Goal: Task Accomplishment & Management: Use online tool/utility

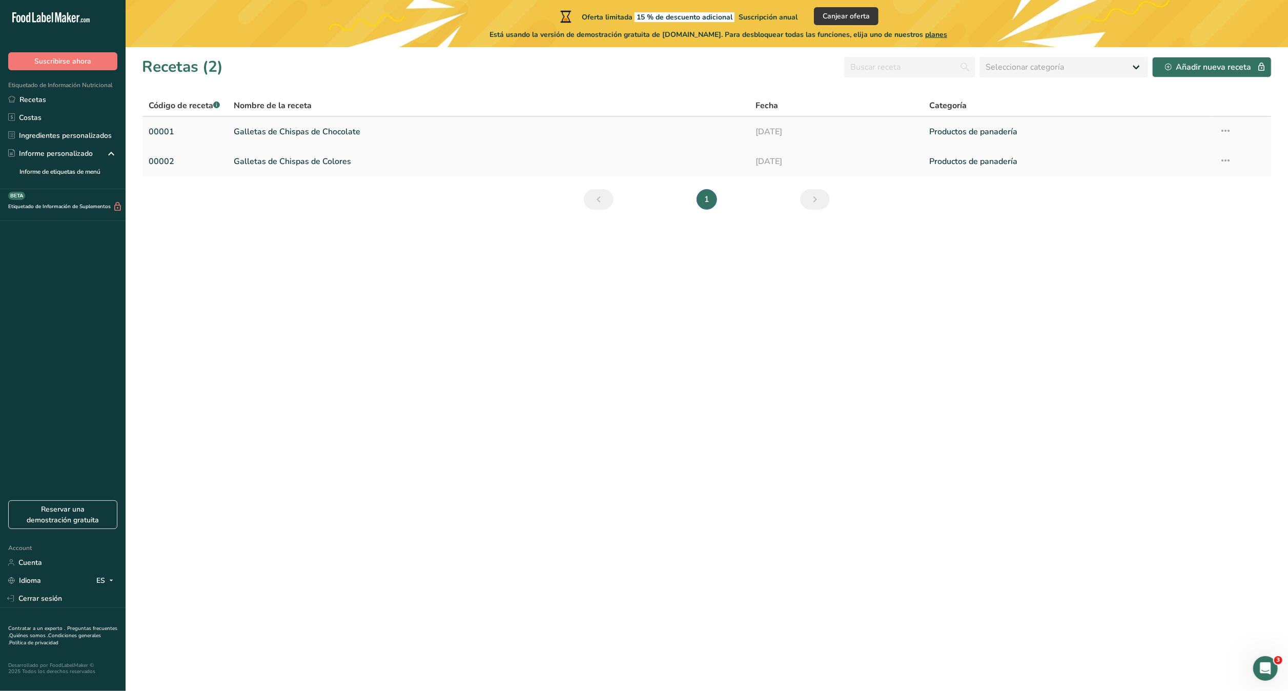
click at [359, 135] on link "Galletas de Chispas de Chocolate" at bounding box center [488, 132] width 509 height 22
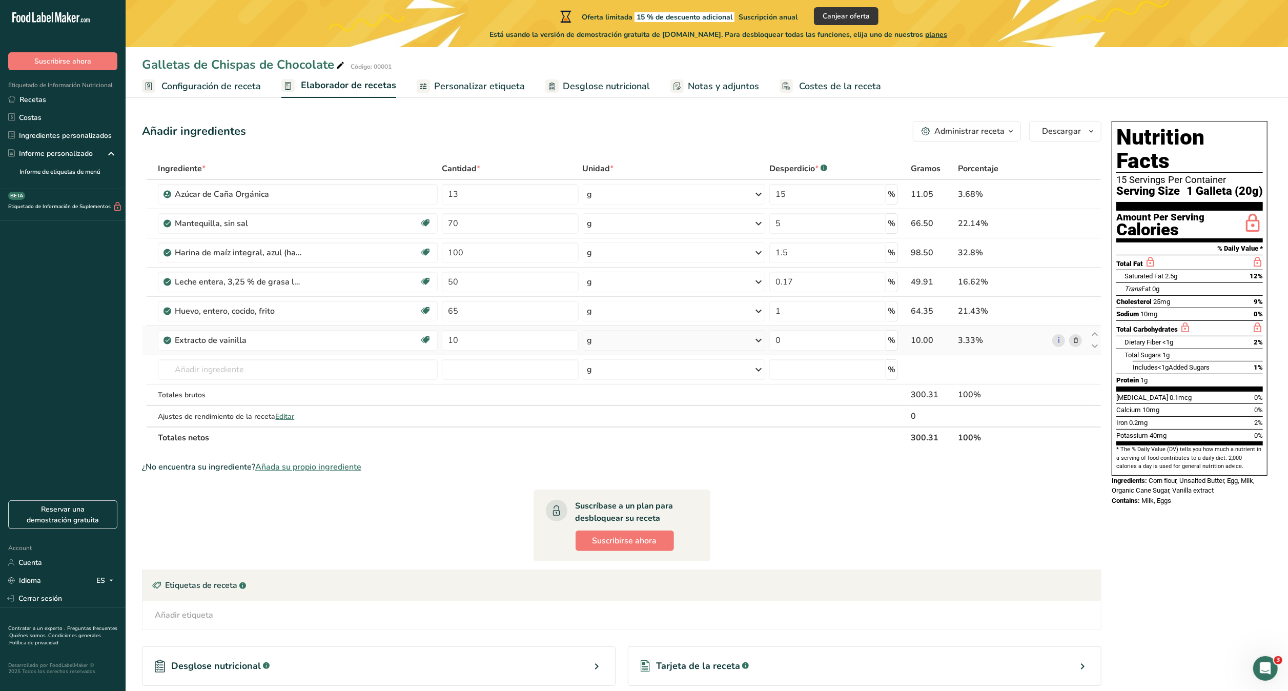
click at [1077, 336] on icon at bounding box center [1075, 340] width 7 height 11
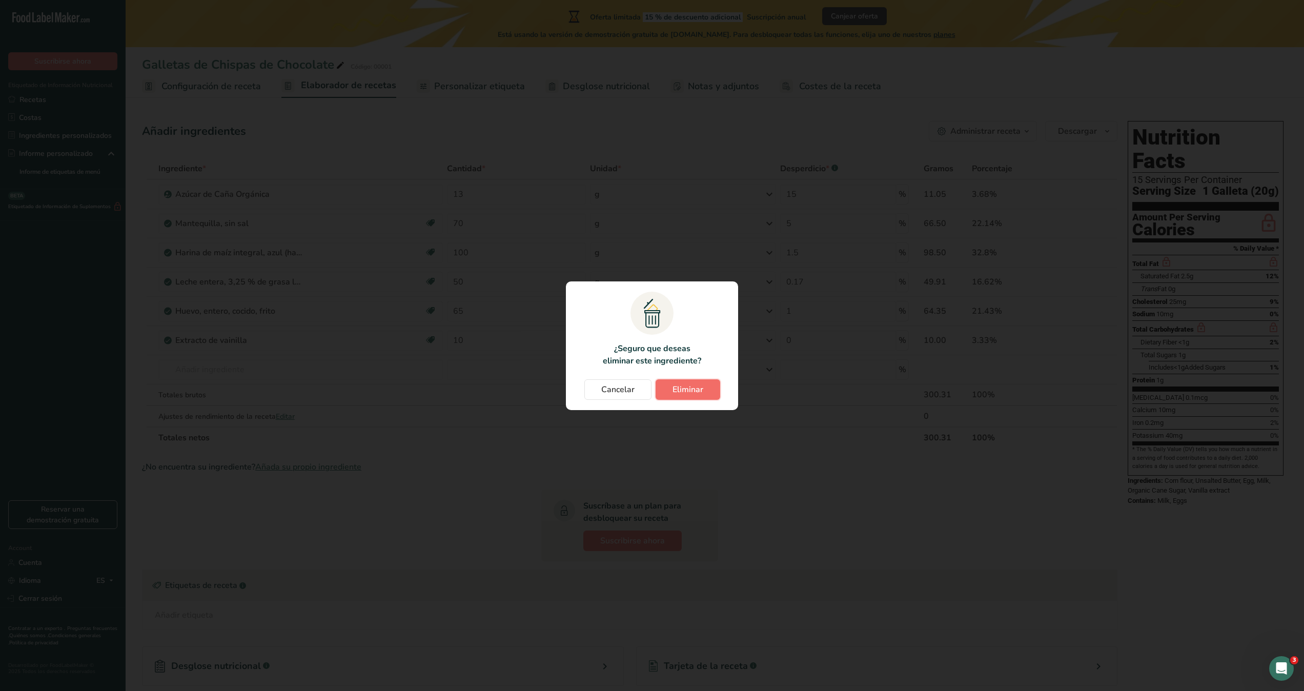
click at [701, 380] on button "Eliminar" at bounding box center [688, 389] width 65 height 21
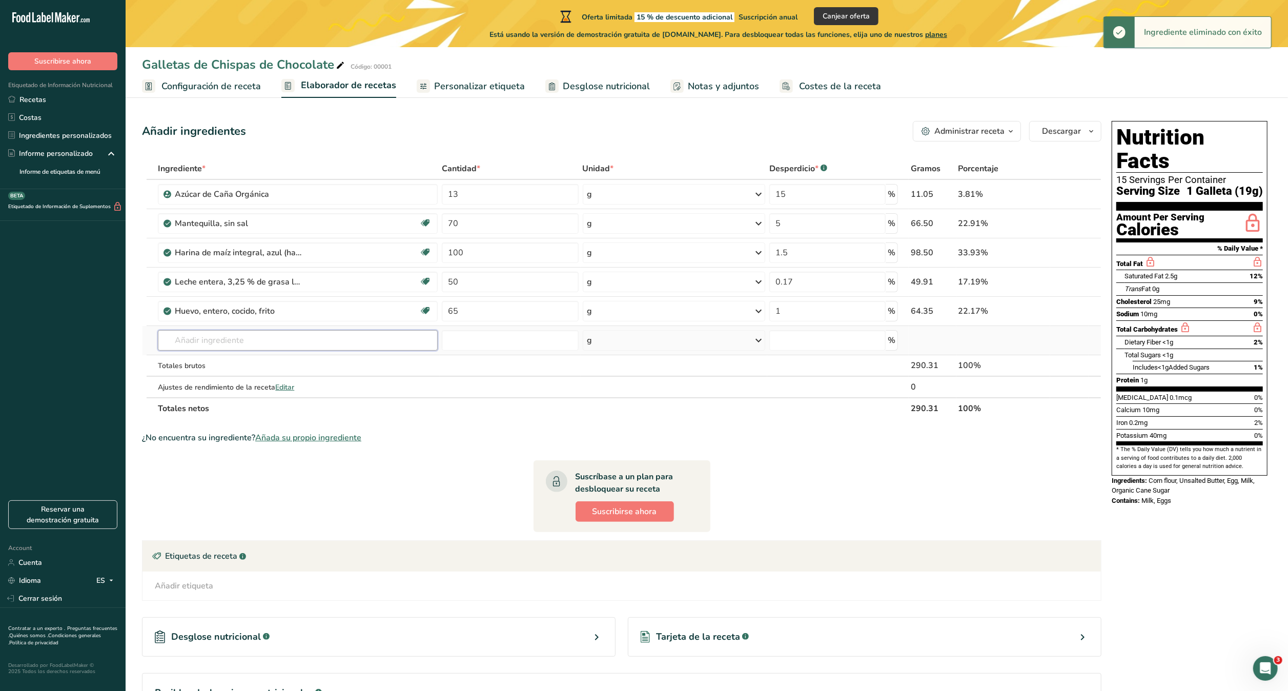
click at [355, 343] on input "text" at bounding box center [298, 340] width 280 height 21
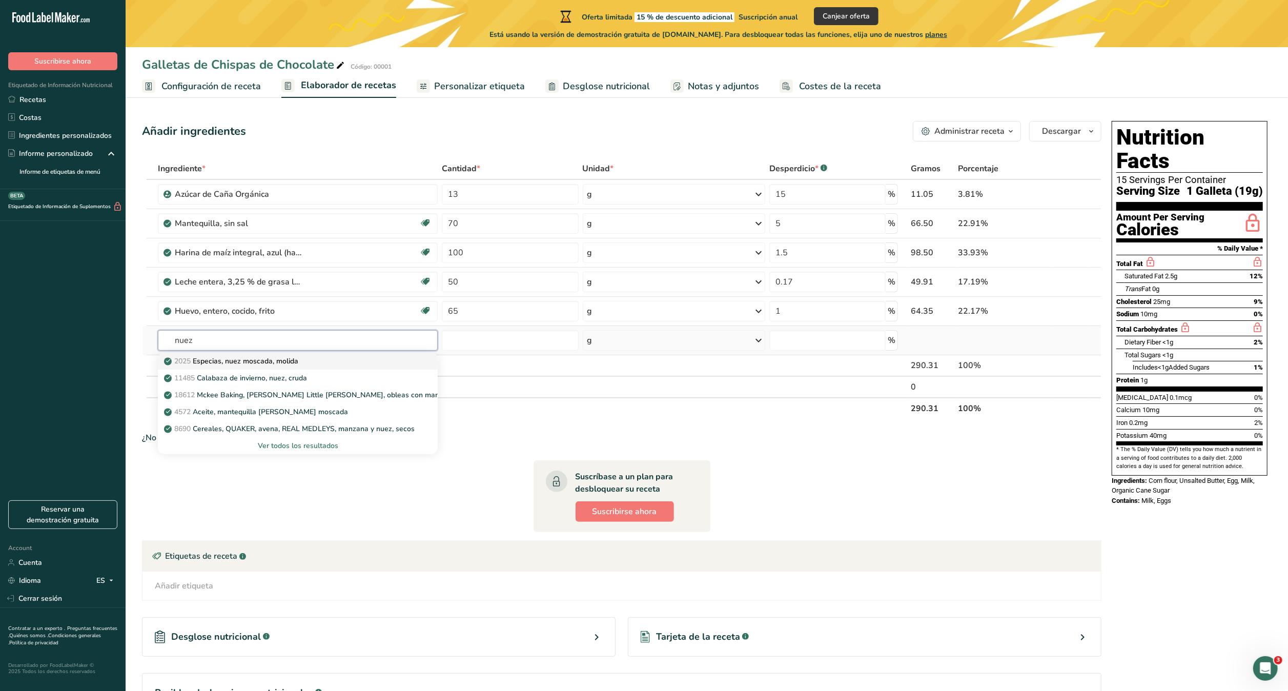
type input "nuez"
click at [298, 363] on p "2025 Especias, nuez moscada, molida" at bounding box center [232, 361] width 132 height 11
type input "Spices, nutmeg, ground"
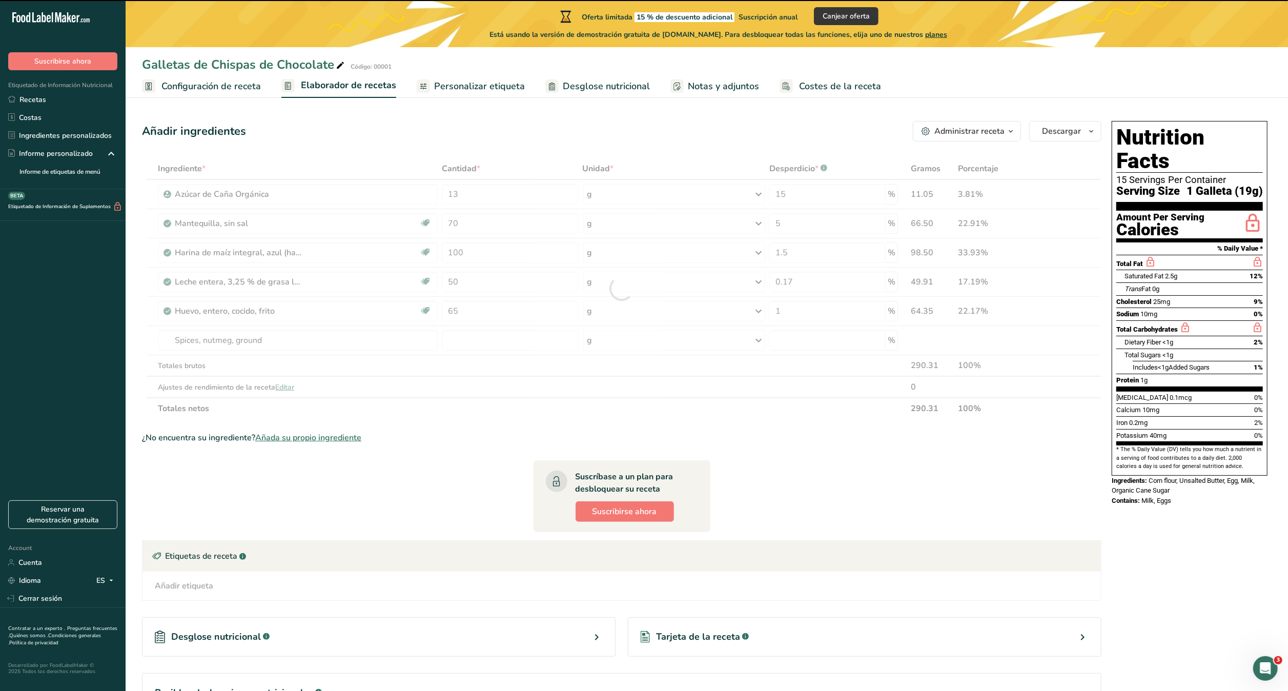
type input "0"
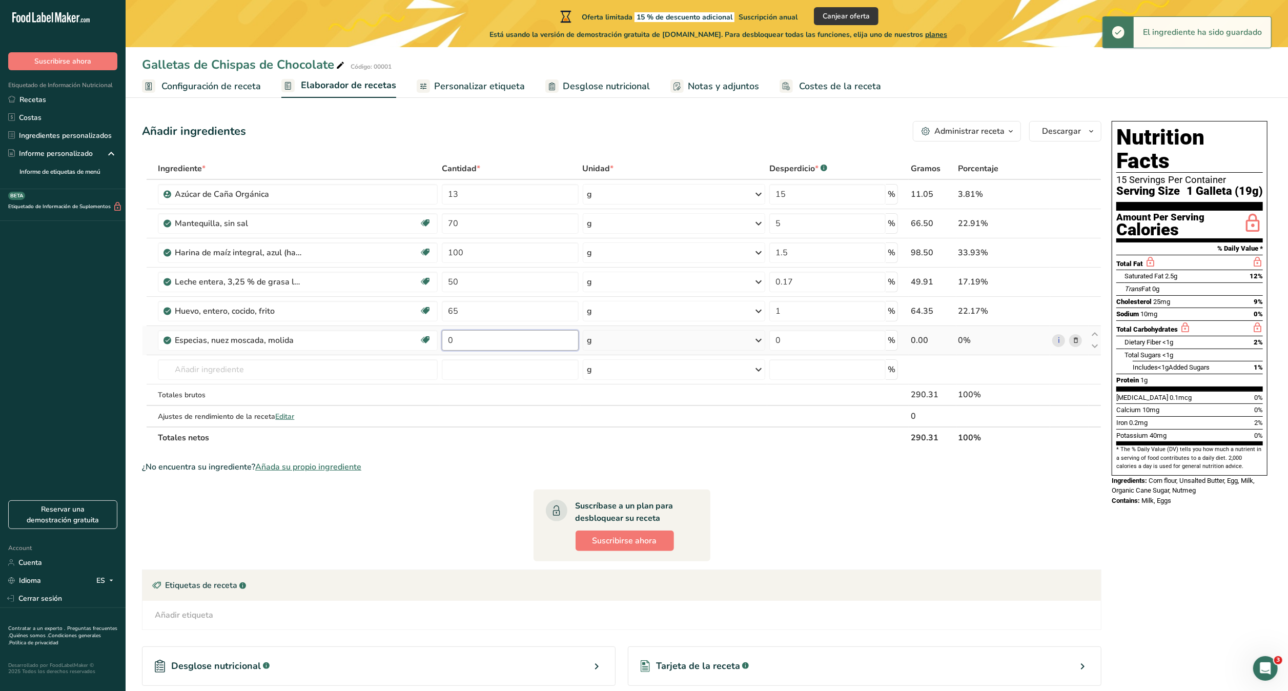
click at [484, 343] on input "0" at bounding box center [510, 340] width 136 height 21
type input "10"
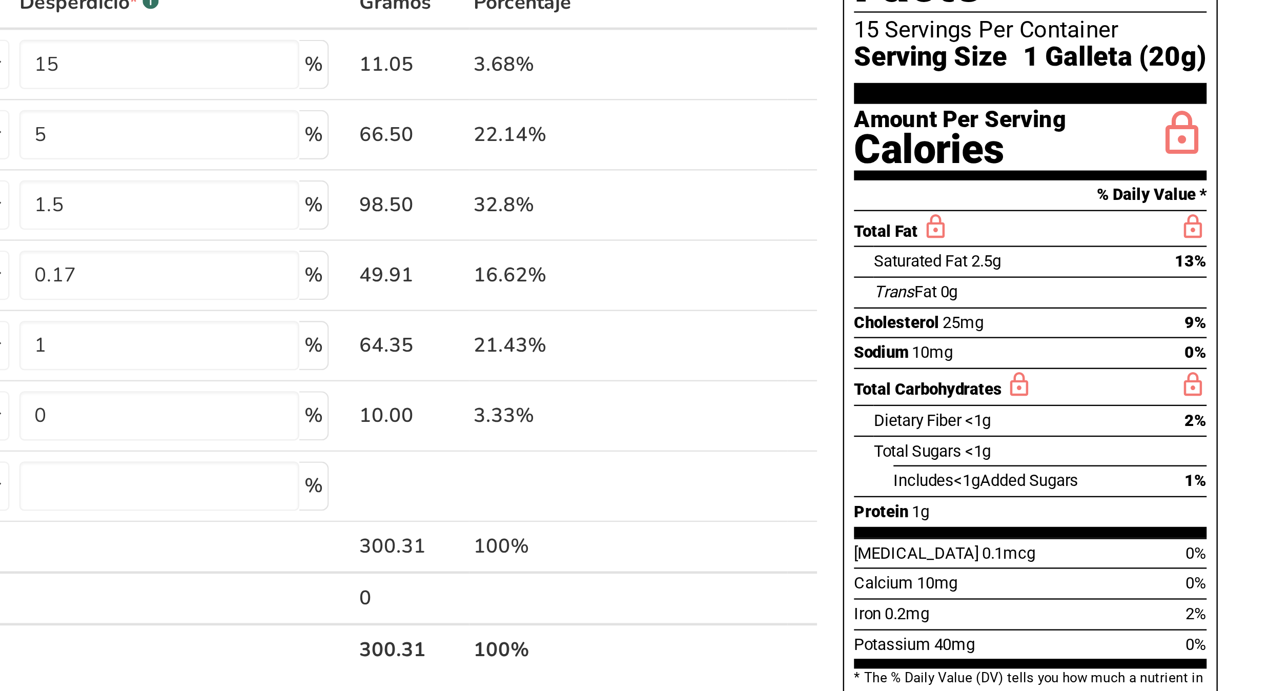
click at [1269, 241] on div "Nutrition Facts 15 Servings Per Container Serving Size 1 Galleta (20g) Amount P…" at bounding box center [1190, 313] width 164 height 393
drag, startPoint x: 1152, startPoint y: 168, endPoint x: 1280, endPoint y: 262, distance: 159.0
click at [1282, 279] on section "Añadir ingredientes Administrar receta Eliminar receta Duplicar receta Escalar …" at bounding box center [707, 459] width 1162 height 718
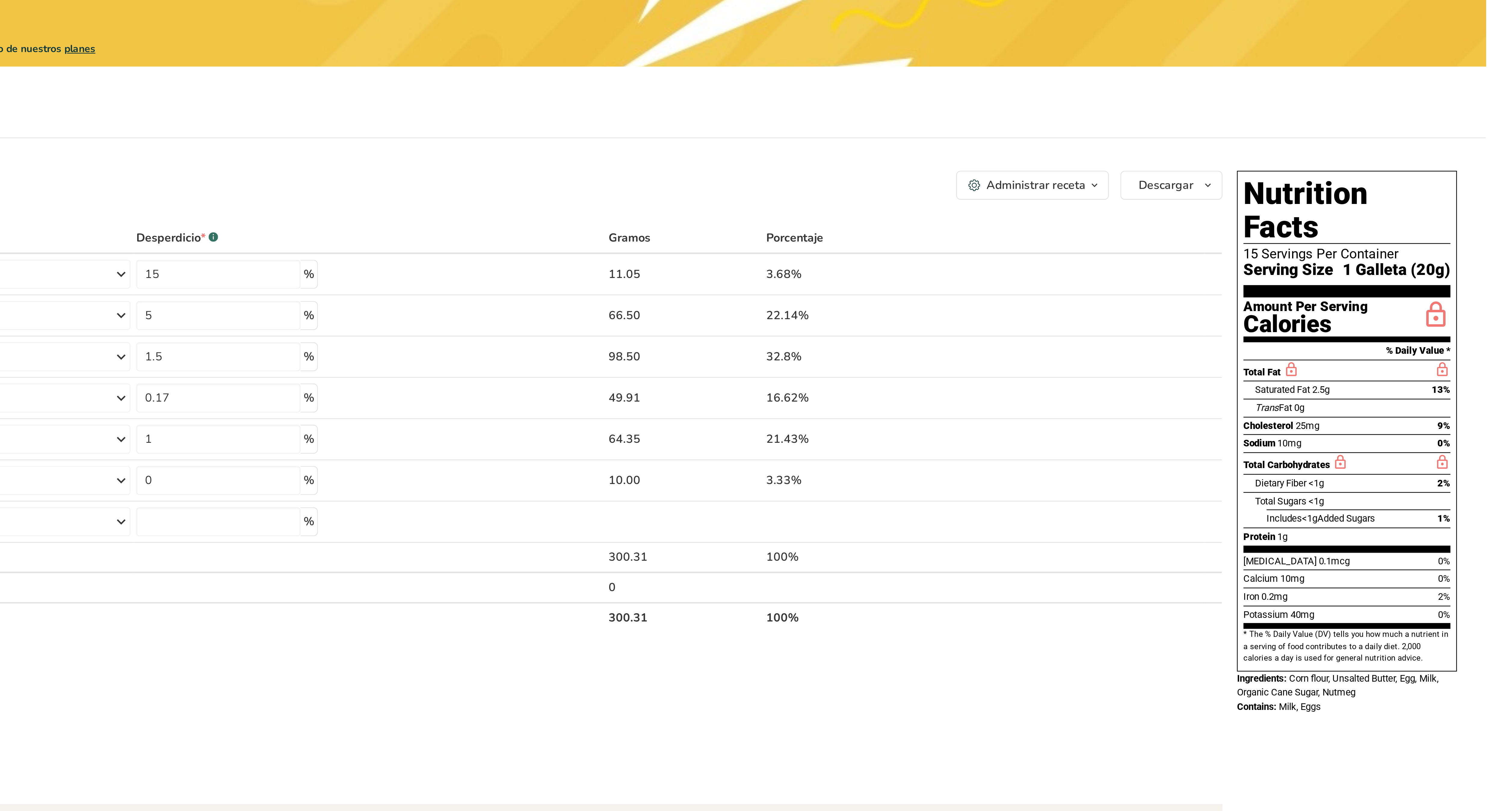
drag, startPoint x: 1413, startPoint y: 82, endPoint x: 1497, endPoint y: 263, distance: 199.5
click at [755, 263] on div "Nutrition Facts 15 Servings Per Container Serving Size 1 Galleta (20g) Amount P…" at bounding box center [1454, 175] width 92 height 208
copy div "Nutrition Facts 15 Servings Per Container Serving Size 1 Galleta (20g) Amount P…"
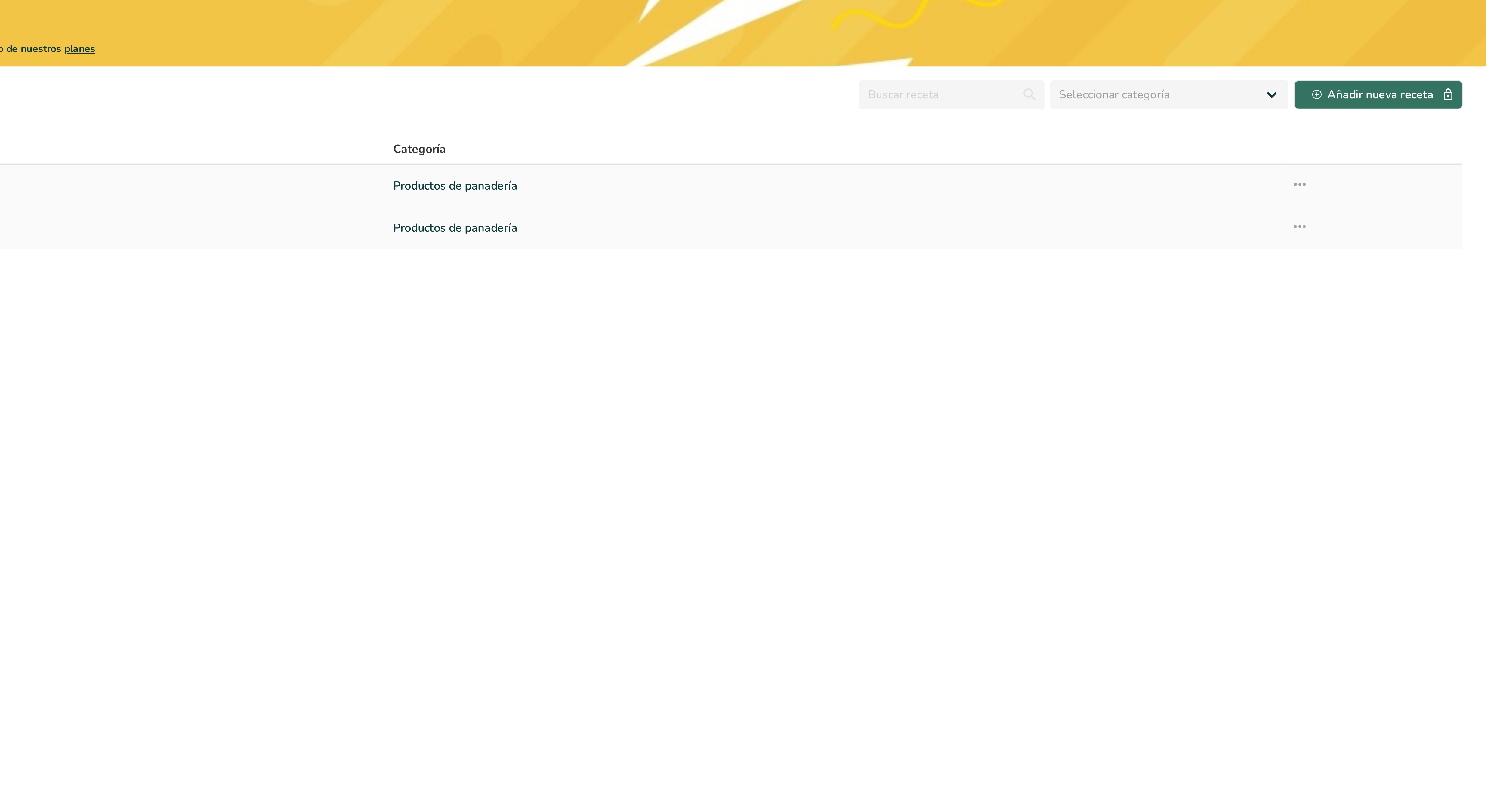
click at [755, 79] on link "Productos de panadería" at bounding box center [1241, 77] width 366 height 13
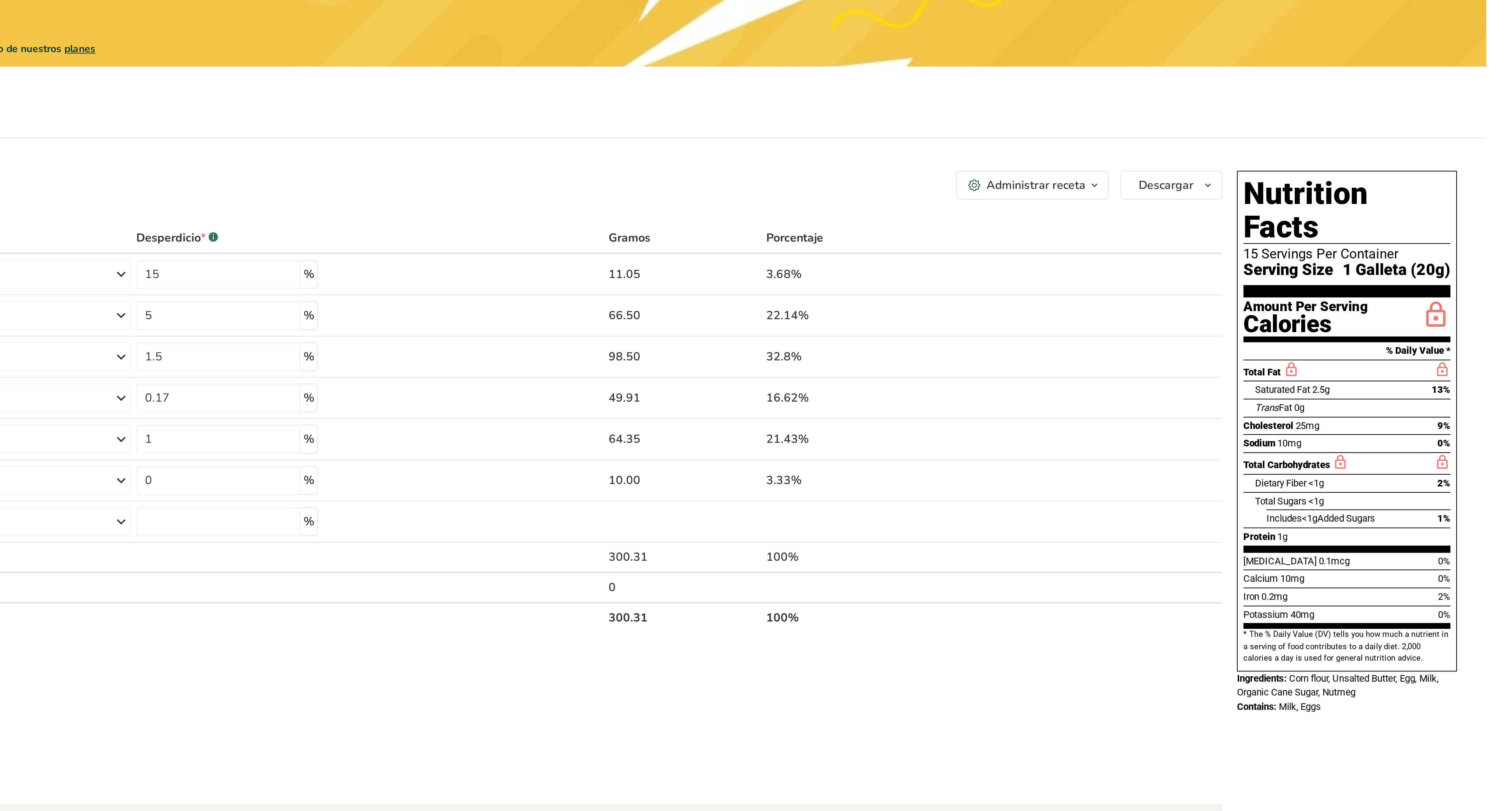
drag, startPoint x: 1410, startPoint y: 1, endPoint x: 1342, endPoint y: 6, distance: 68.2
click at [755, 6] on div "Oferta limitada 15 % de descuento adicional Suscripción anual Canjear oferta Es…" at bounding box center [799, 13] width 1452 height 28
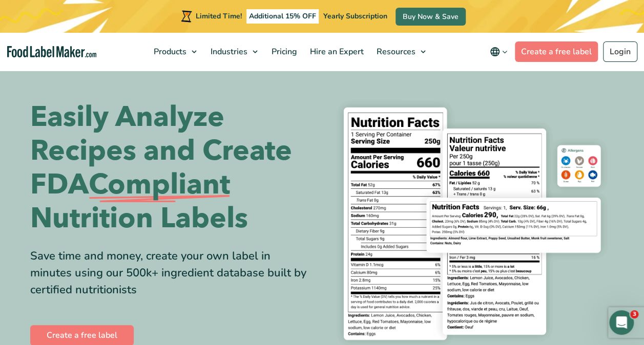
drag, startPoint x: 440, startPoint y: 1, endPoint x: 521, endPoint y: 117, distance: 142.2
click at [521, 117] on img at bounding box center [472, 224] width 284 height 260
click at [500, 51] on icon "main navigation" at bounding box center [494, 51] width 9 height 9
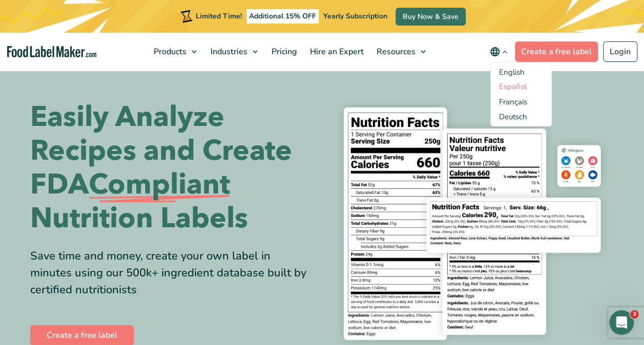
click at [509, 90] on link "Español" at bounding box center [513, 86] width 28 height 10
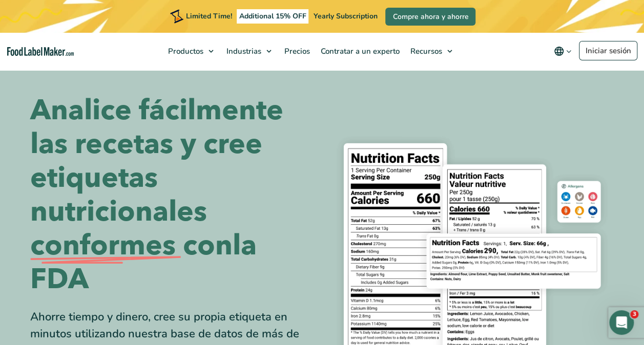
click at [600, 16] on div "Limited Time! Additional 15% OFF Yearly Subscription Compre ahora y ahorre" at bounding box center [322, 16] width 644 height 33
click at [602, 54] on link "Iniciar sesión" at bounding box center [608, 50] width 58 height 19
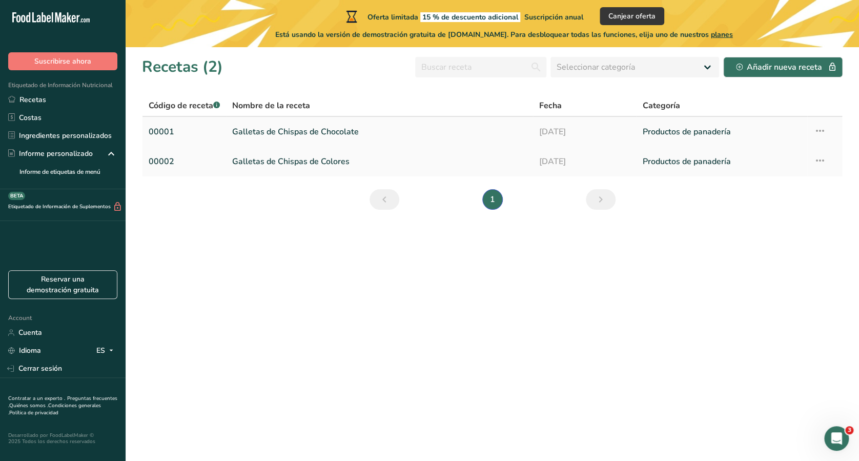
click at [373, 135] on link "Galletas de Chispas de Chocolate" at bounding box center [379, 132] width 295 height 22
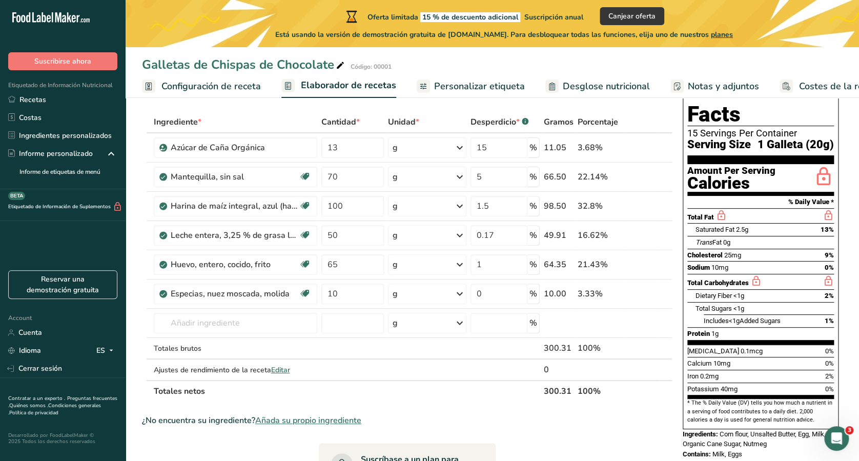
scroll to position [68, 0]
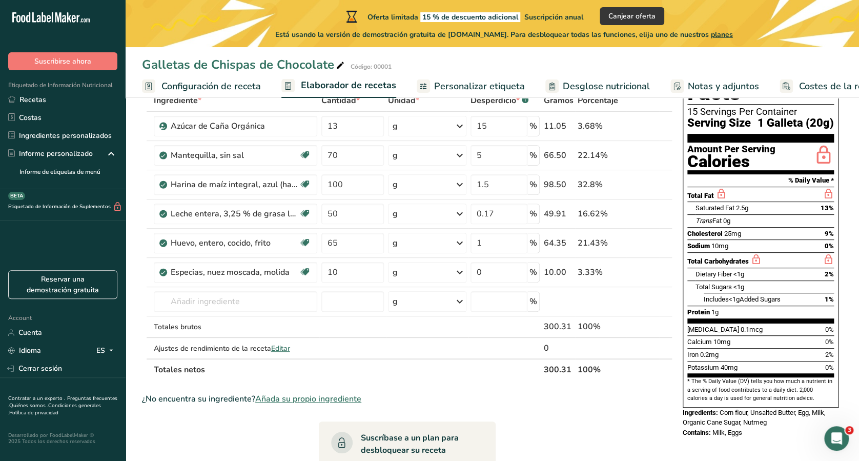
click at [787, 201] on div "Saturated Fat 2.5g 13%" at bounding box center [765, 207] width 138 height 13
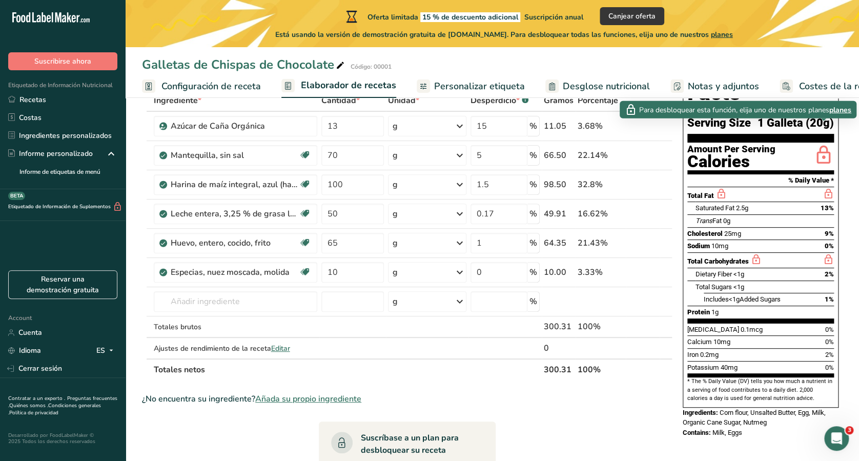
click at [820, 144] on icon at bounding box center [823, 156] width 21 height 24
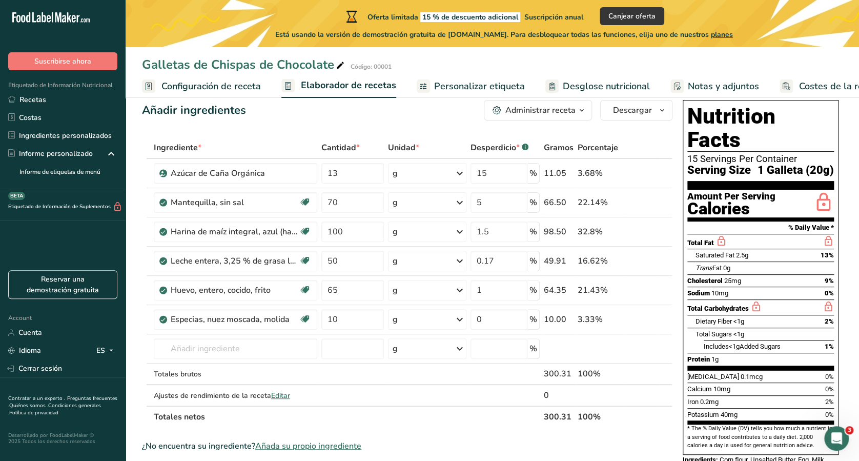
scroll to position [0, 0]
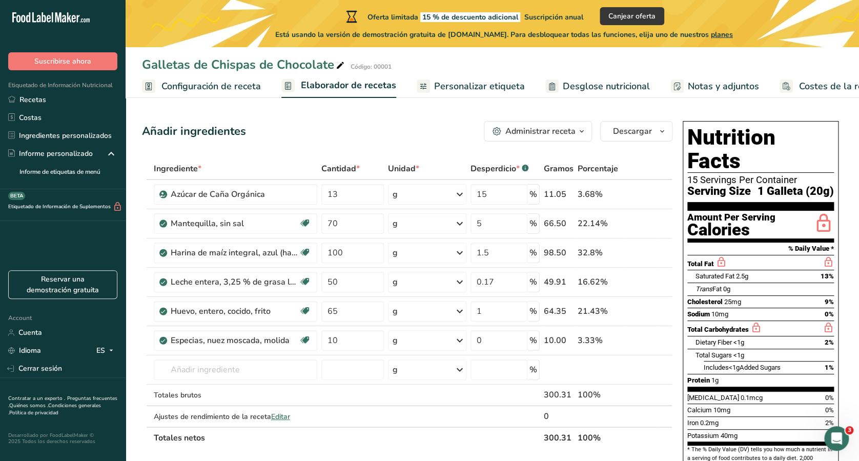
click at [798, 123] on div "Nutrition Facts 15 Servings Per Container Serving Size 1 Galleta (20g) Amount P…" at bounding box center [761, 298] width 156 height 355
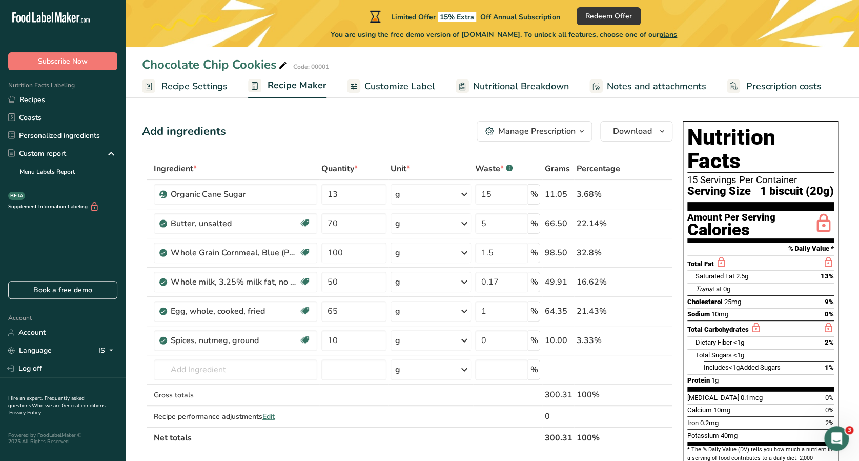
drag, startPoint x: 749, startPoint y: 141, endPoint x: 782, endPoint y: 103, distance: 50.5
click at [782, 103] on section "Add ingredients Manage Prescription Eliminar receta Duplicar receta Escalar rec…" at bounding box center [492, 459] width 733 height 718
